Goal: Transaction & Acquisition: Download file/media

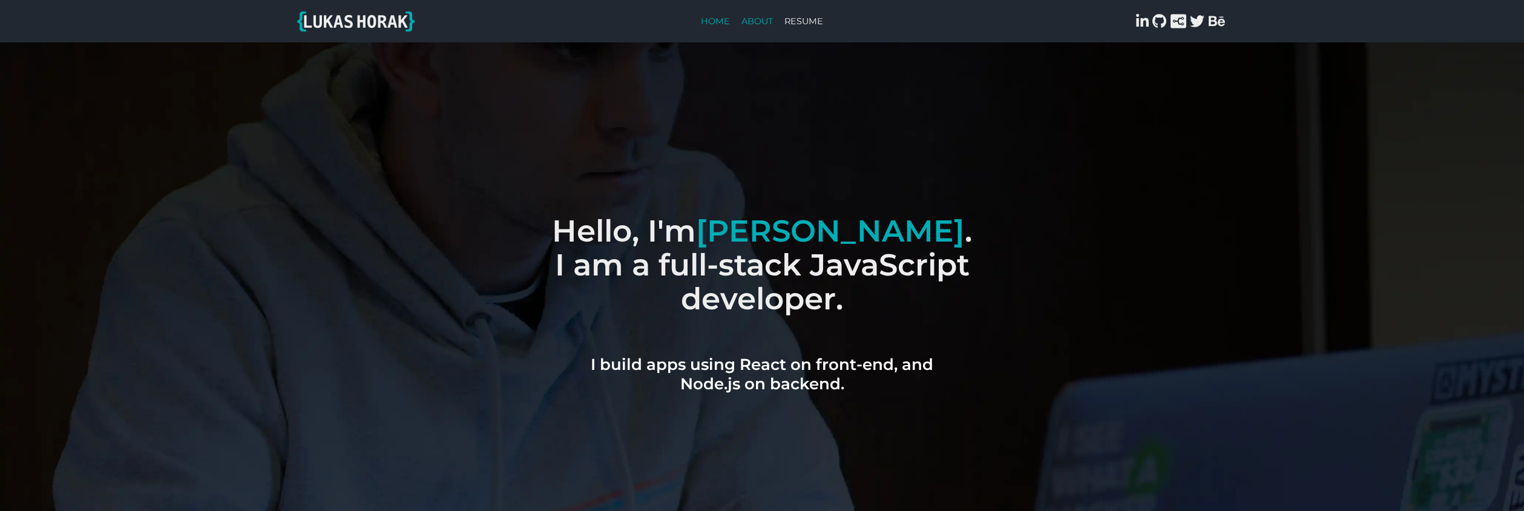
click at [759, 20] on link "About" at bounding box center [756, 21] width 43 height 28
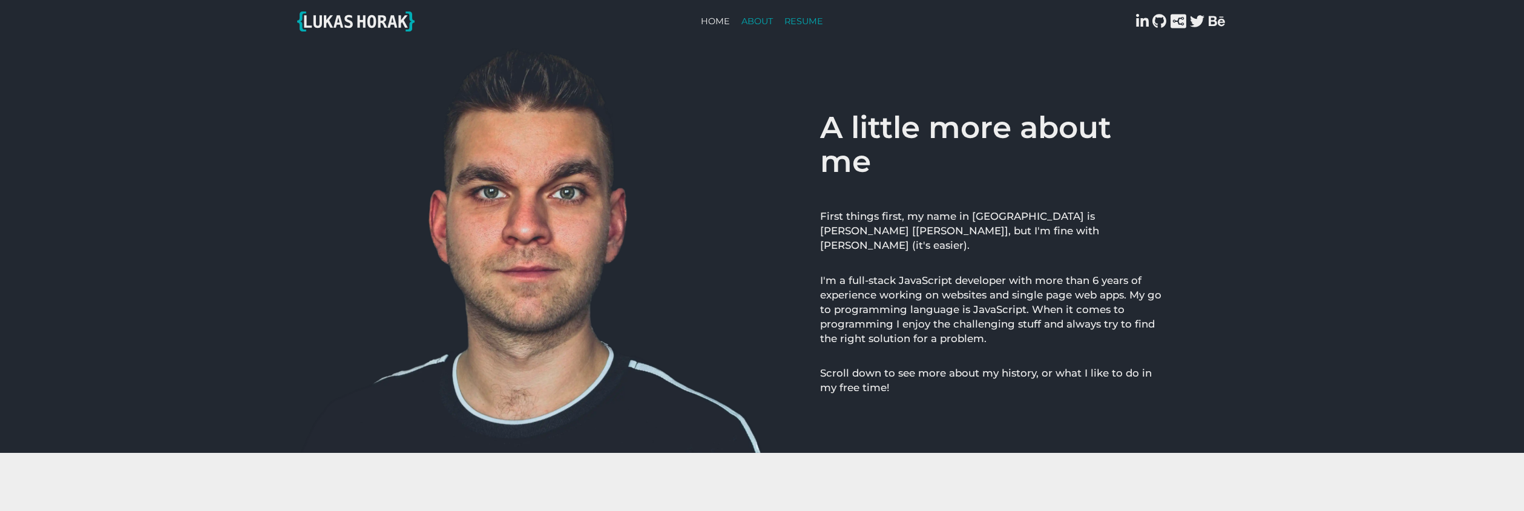
click at [794, 20] on link "Resume" at bounding box center [804, 21] width 50 height 28
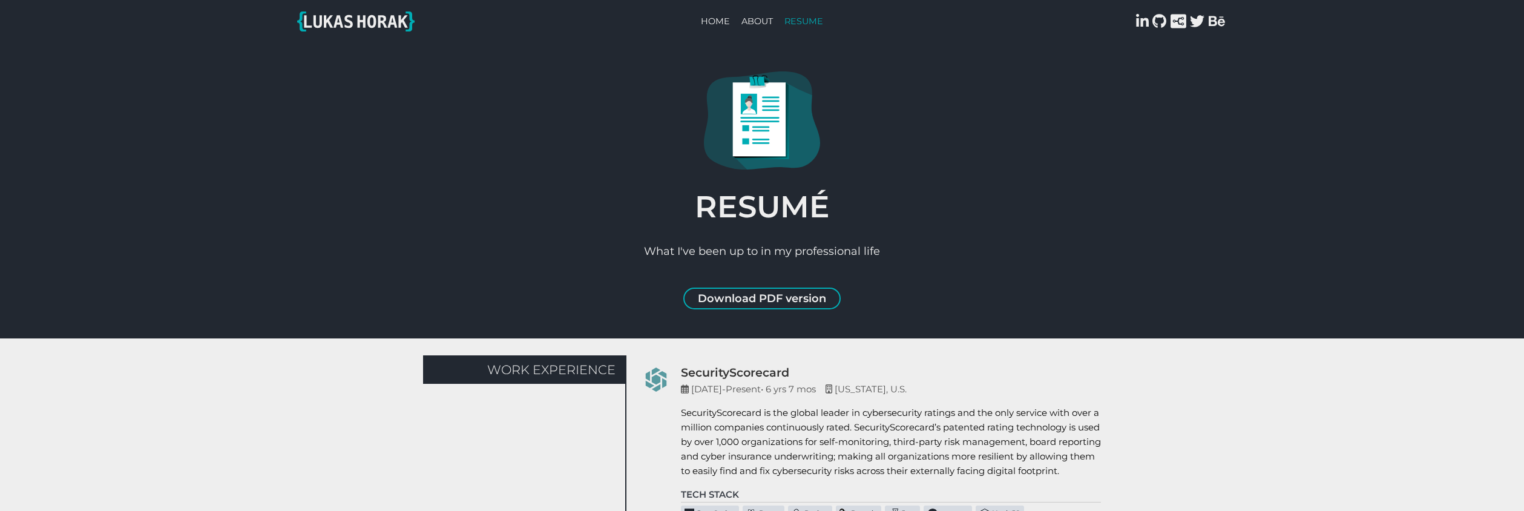
click at [801, 298] on link "Download PDF version" at bounding box center [761, 298] width 157 height 22
click at [715, 16] on link "Home" at bounding box center [715, 21] width 41 height 28
